Goal: Contribute content

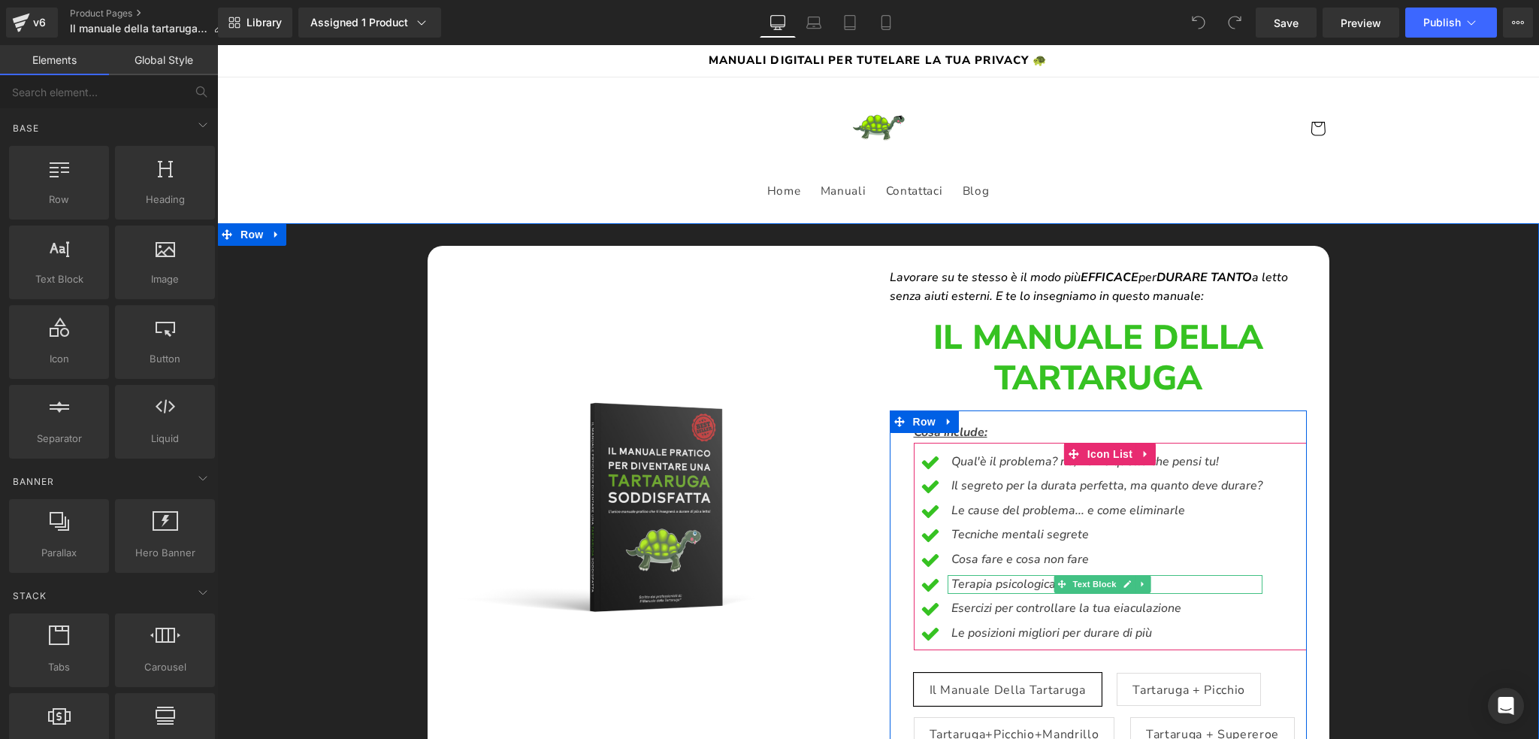
click at [951, 582] on icon "Terapia psicologica" at bounding box center [1003, 584] width 104 height 17
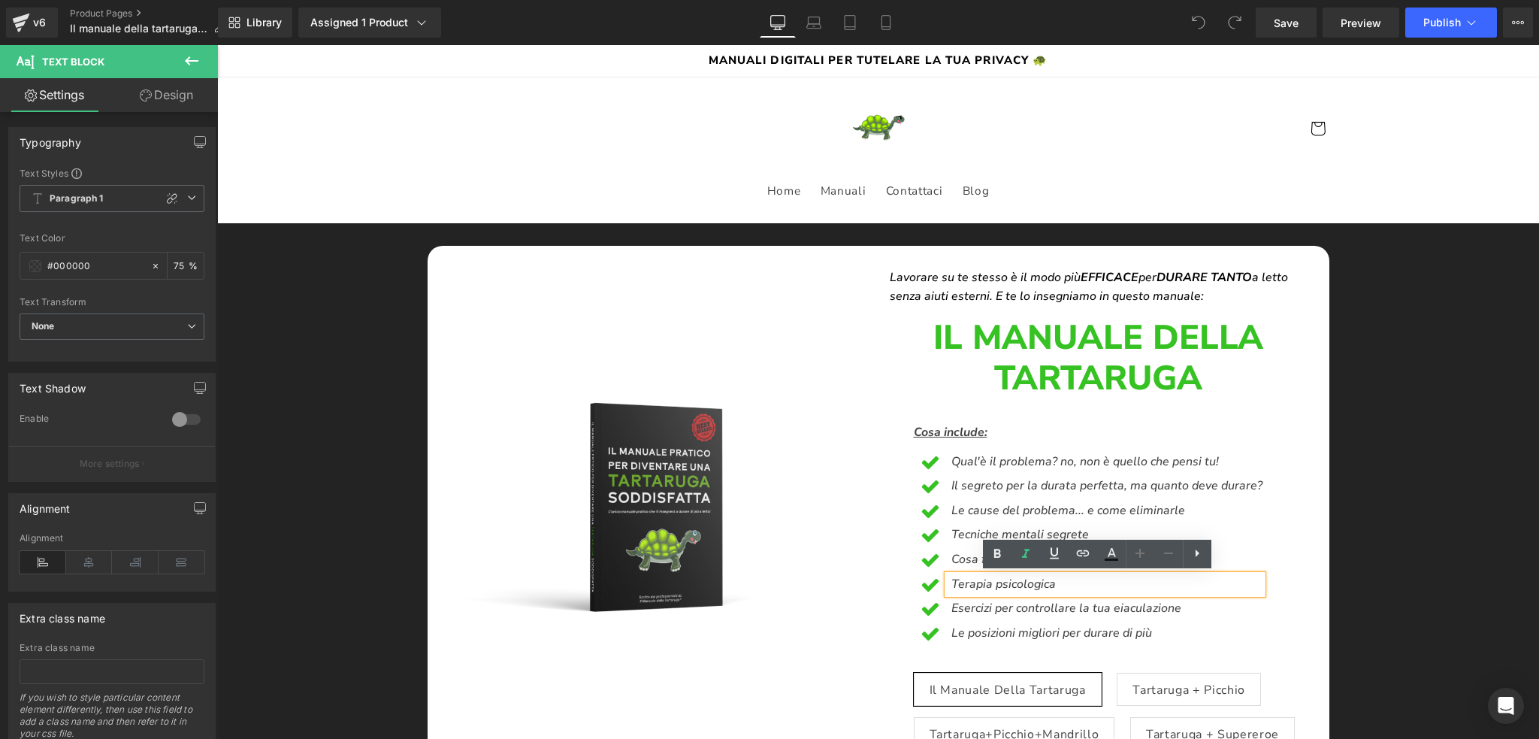
click at [951, 579] on icon "Terapia psicologica" at bounding box center [1003, 584] width 104 height 17
click at [1075, 580] on p "Fondamenti psicologica" at bounding box center [1106, 585] width 311 height 20
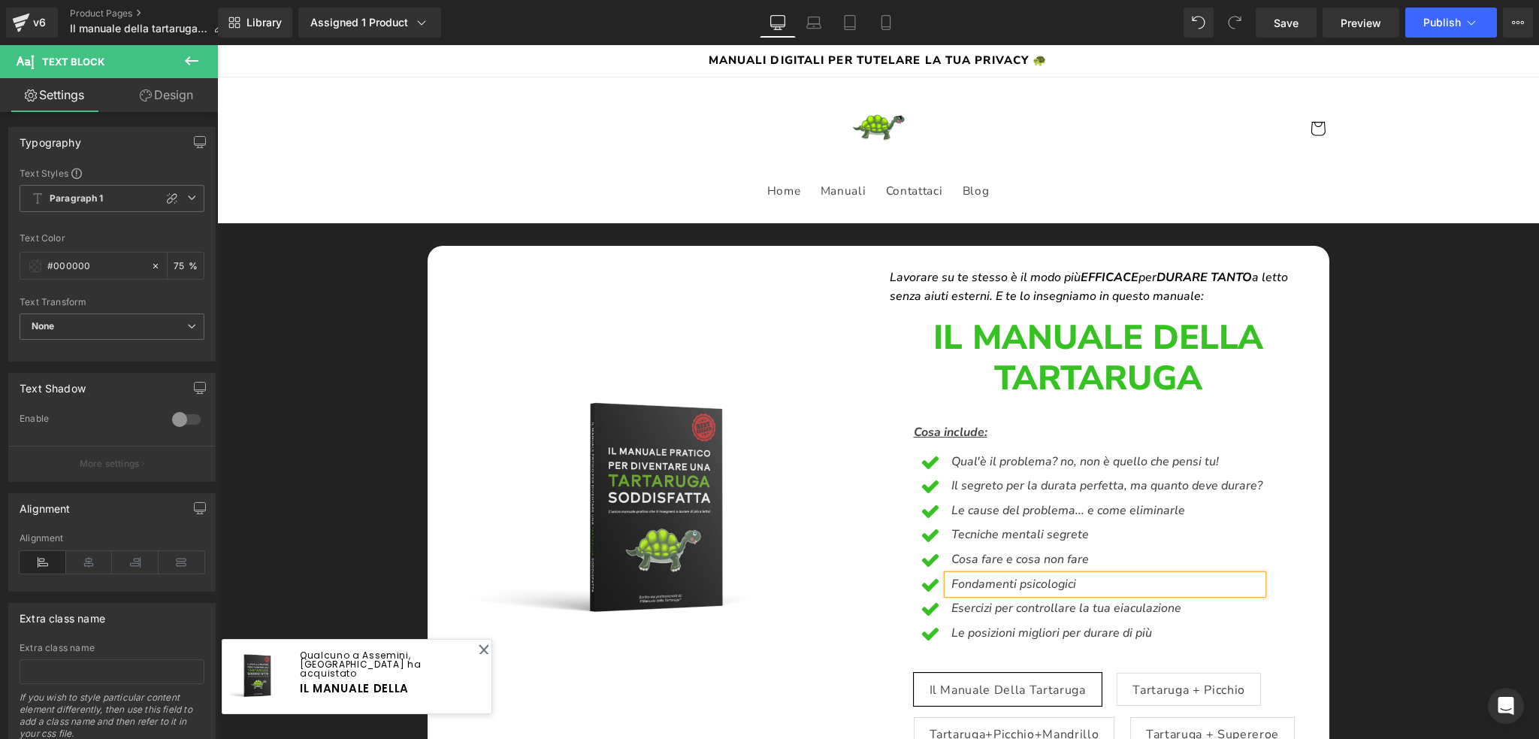
drag, startPoint x: 1079, startPoint y: 586, endPoint x: 941, endPoint y: 579, distance: 138.5
click at [948, 579] on div "Fondamenti psicologici" at bounding box center [1105, 585] width 315 height 20
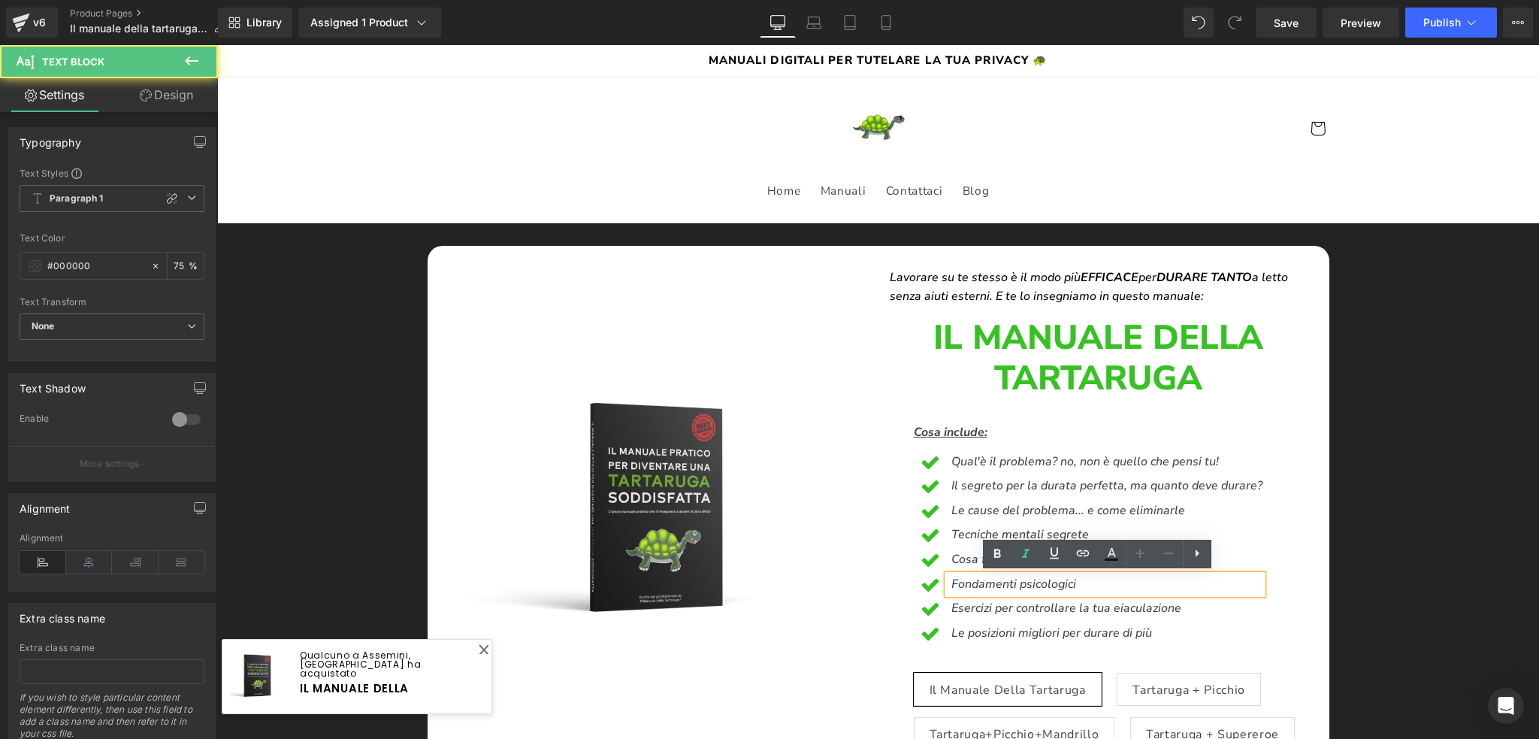
click at [951, 580] on icon "Fondamenti psicologici" at bounding box center [1013, 584] width 125 height 17
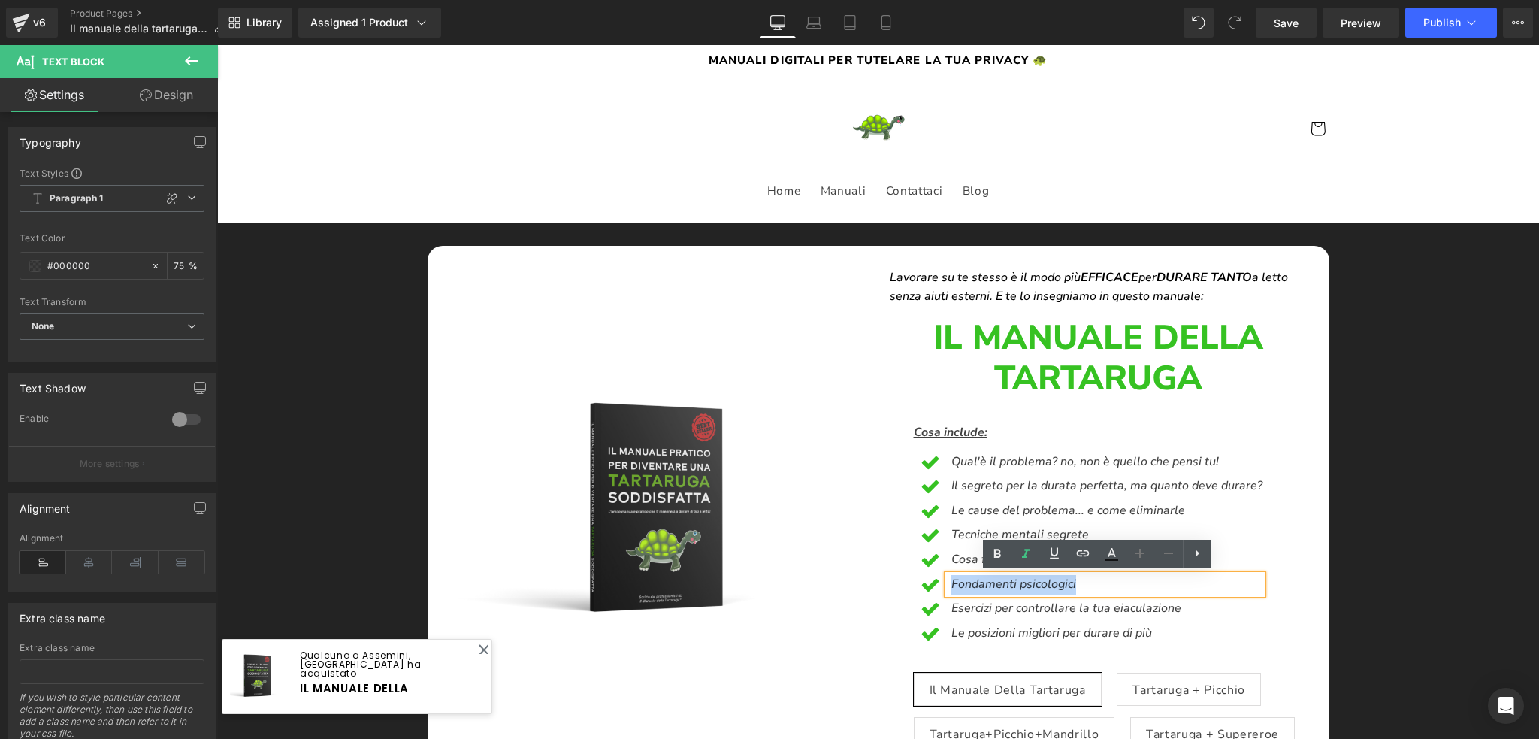
copy icon "Fondamenti psicologici"
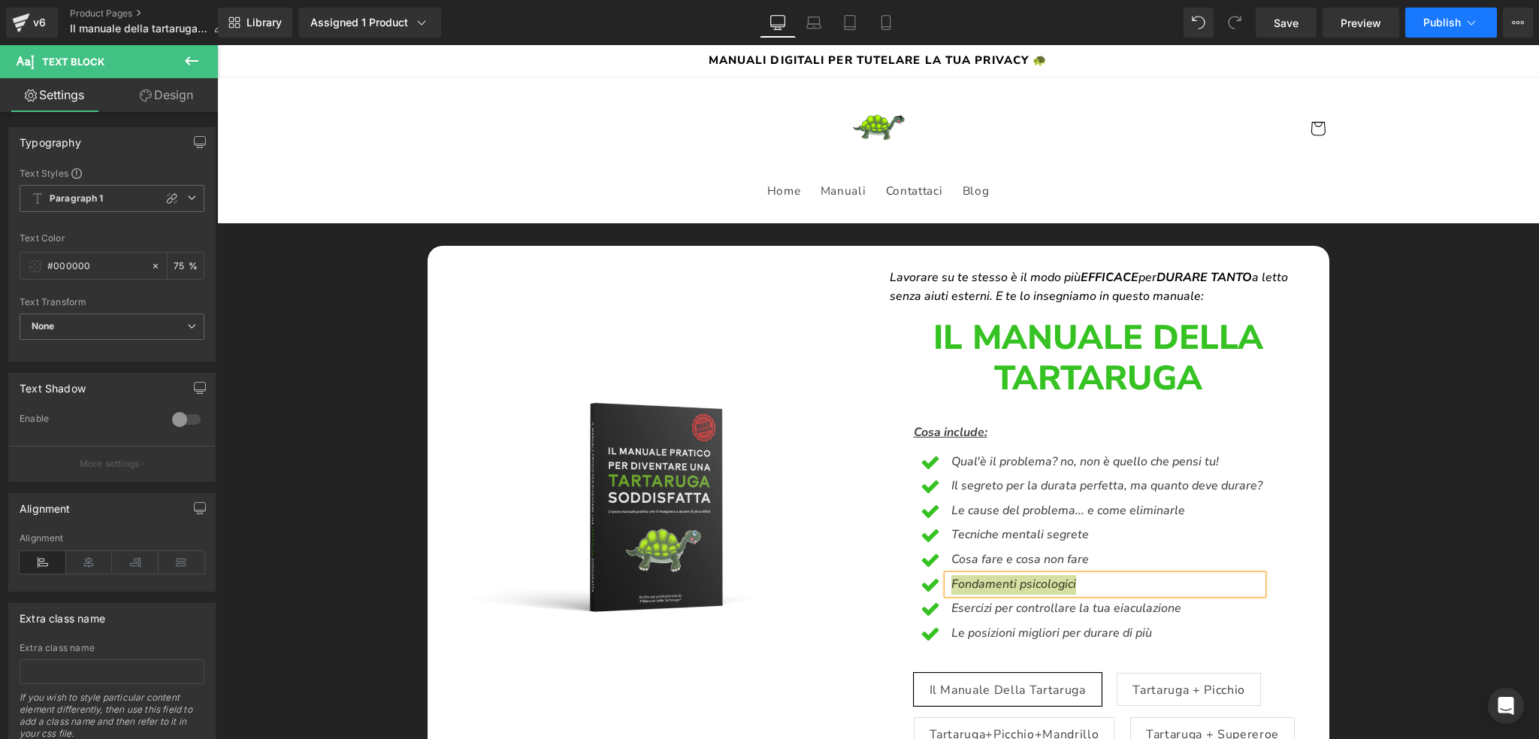
click at [1423, 24] on span "Publish" at bounding box center [1442, 23] width 38 height 12
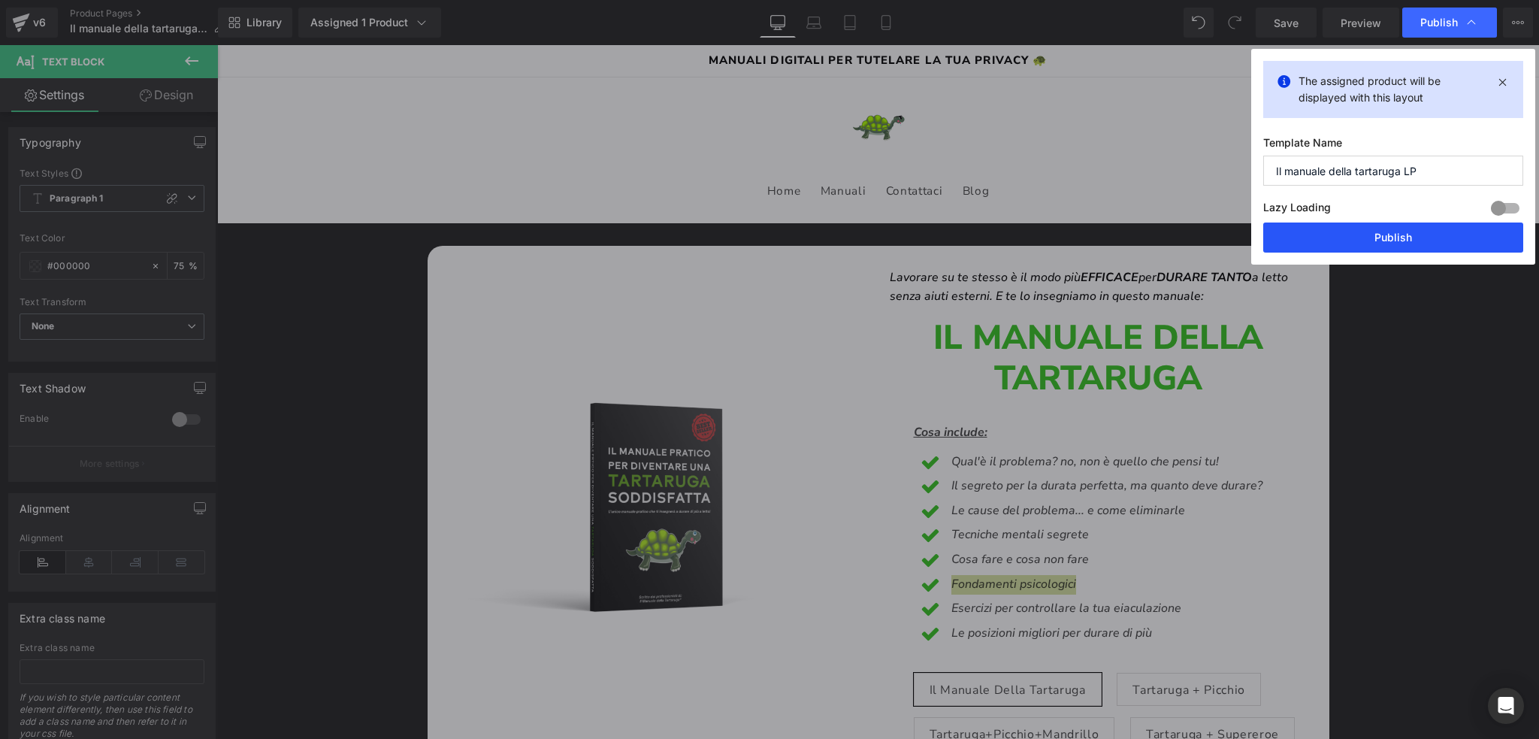
click at [1363, 230] on button "Publish" at bounding box center [1393, 237] width 260 height 30
